Goal: Navigation & Orientation: Find specific page/section

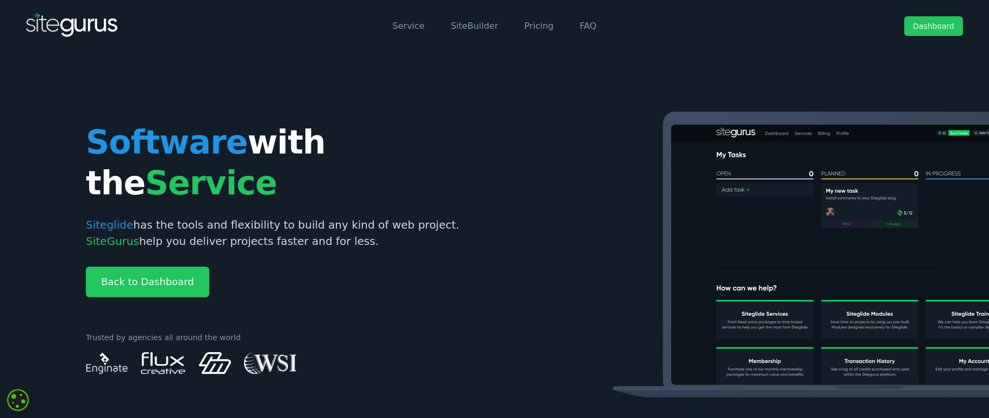
click at [936, 32] on link "Dashboard" at bounding box center [934, 26] width 59 height 20
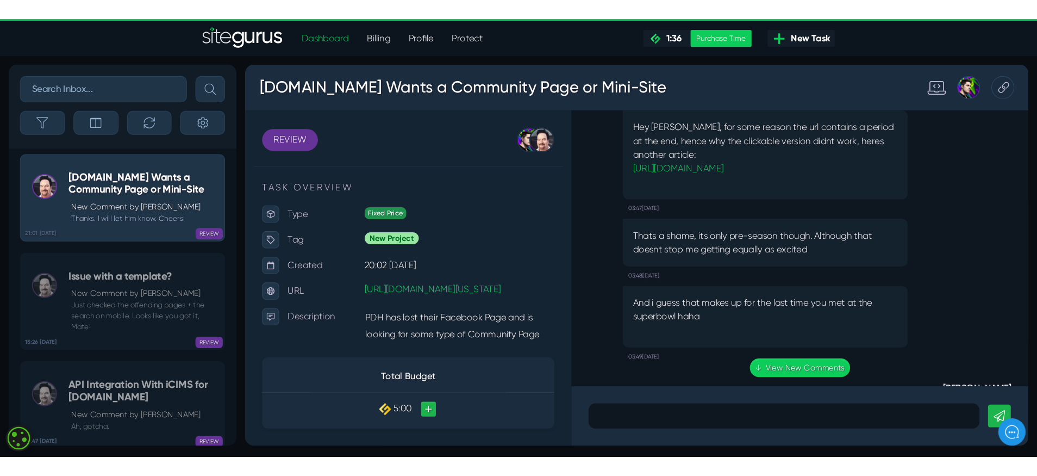
scroll to position [-988, 0]
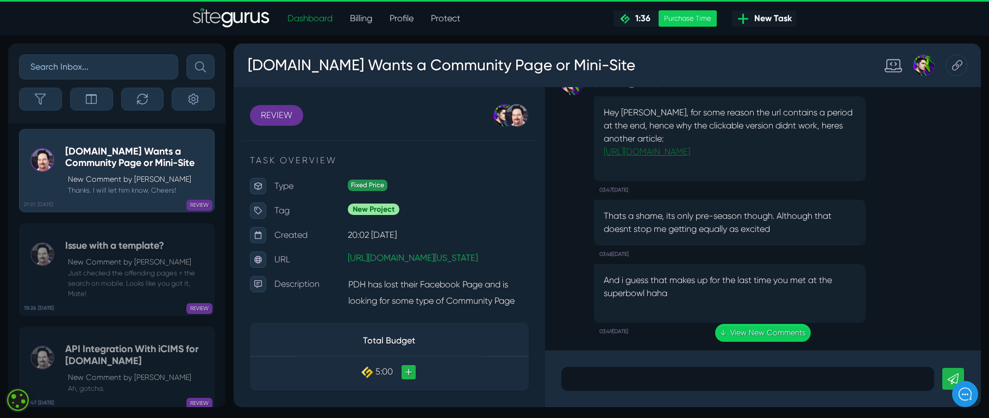
click at [682, 157] on link "[URL][DOMAIN_NAME]" at bounding box center [647, 151] width 86 height 10
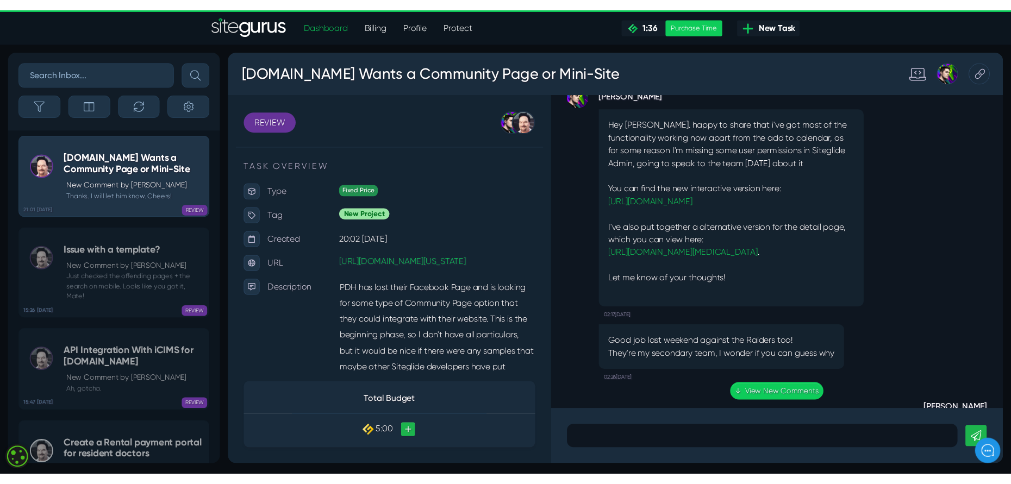
scroll to position [-1734, 0]
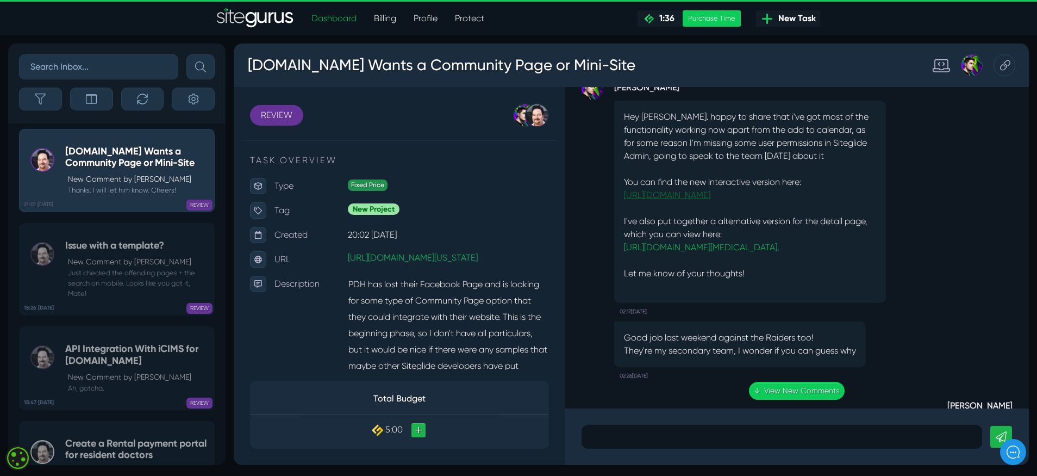
click at [711, 193] on link "[URL][DOMAIN_NAME]" at bounding box center [667, 195] width 86 height 10
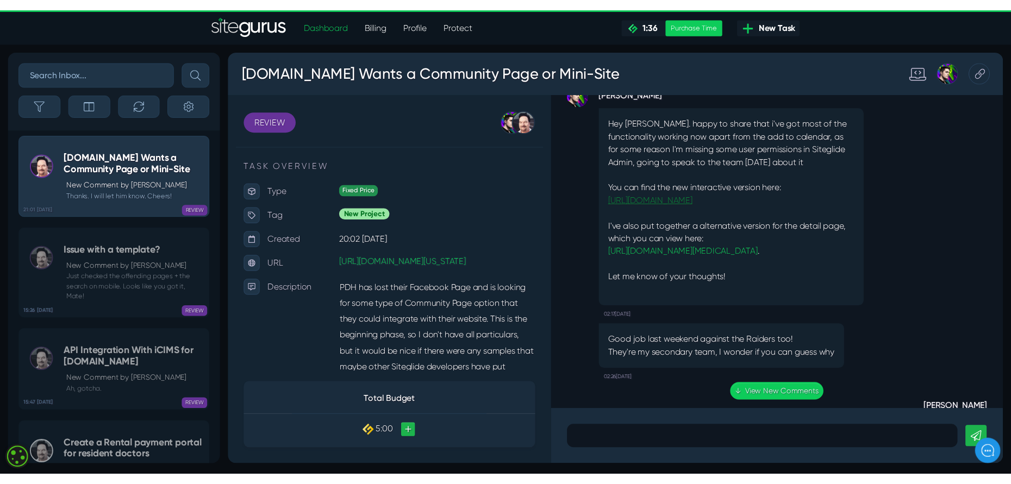
scroll to position [-355, 0]
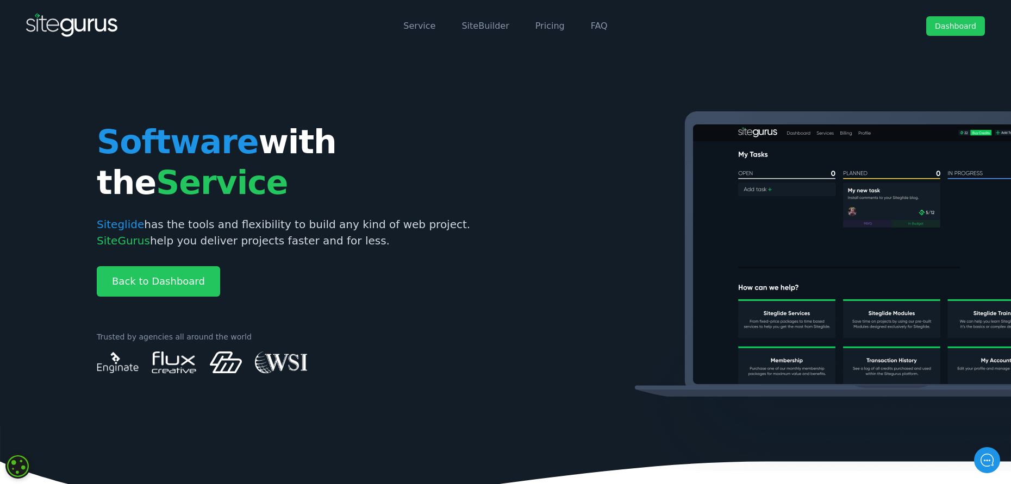
click at [960, 24] on link "Dashboard" at bounding box center [955, 26] width 59 height 20
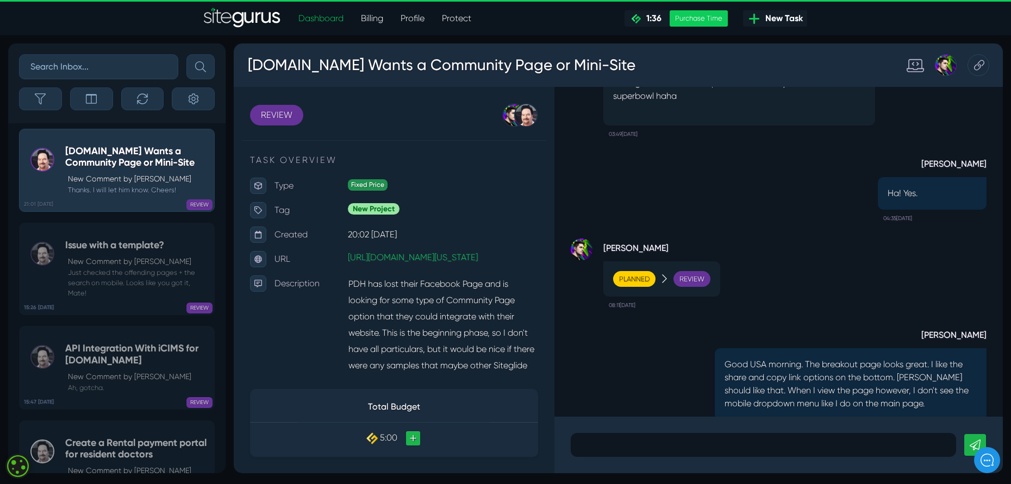
scroll to position [-787, 0]
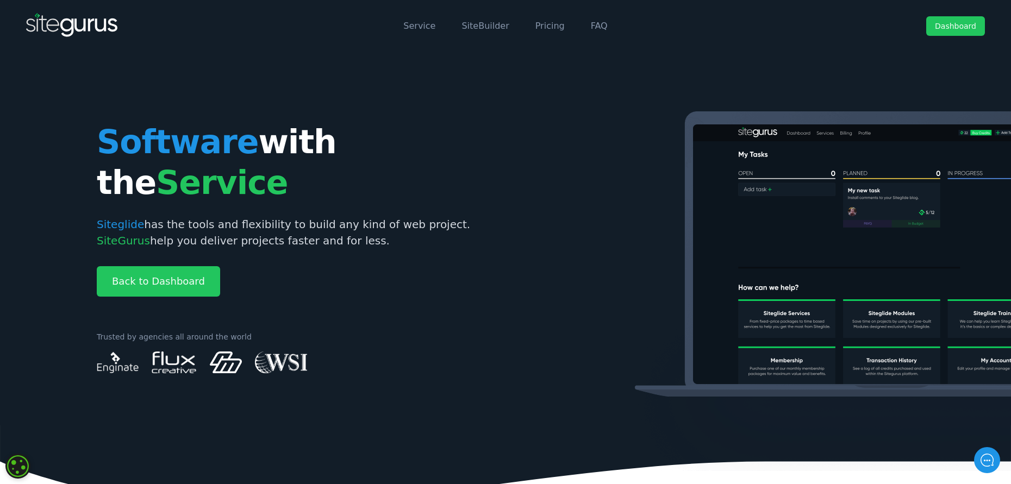
click at [965, 20] on link "Dashboard" at bounding box center [955, 26] width 59 height 20
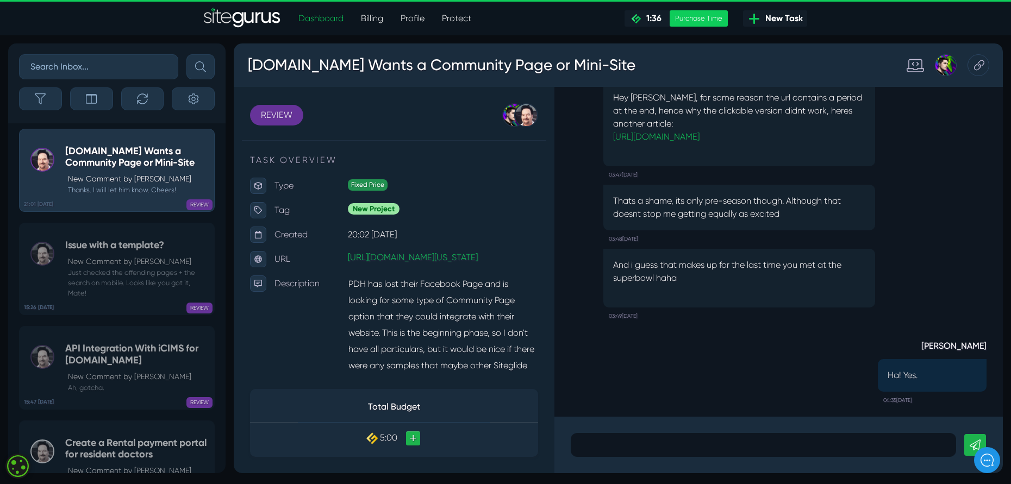
scroll to position [-905, 0]
click at [700, 140] on link "[URL][DOMAIN_NAME]" at bounding box center [656, 135] width 86 height 10
